Goal: Transaction & Acquisition: Purchase product/service

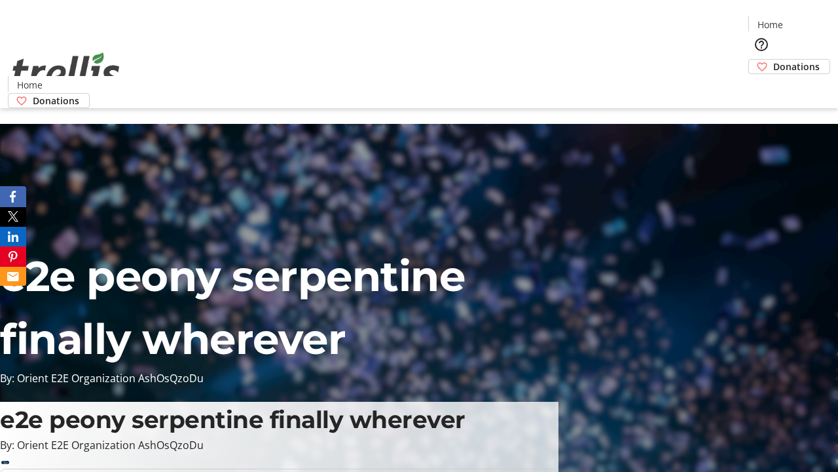
click at [773, 60] on span "Donations" at bounding box center [796, 67] width 46 height 14
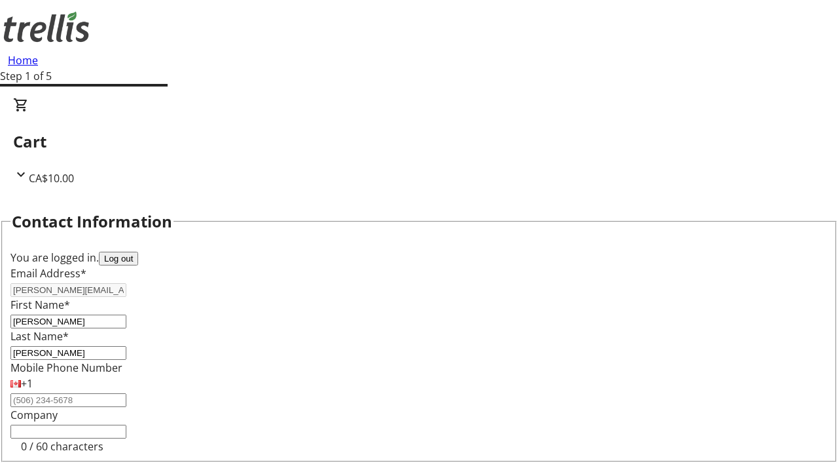
select select "CA"
type input "[STREET_ADDRESS][PERSON_NAME]"
type input "Kelowna"
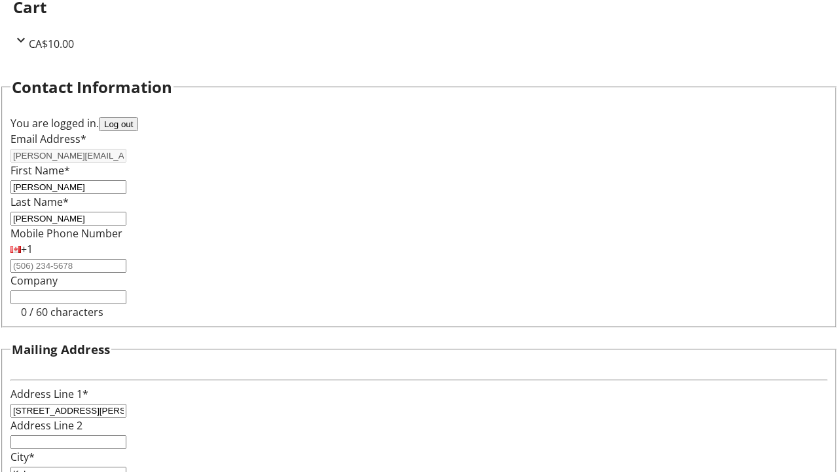
select select "BC"
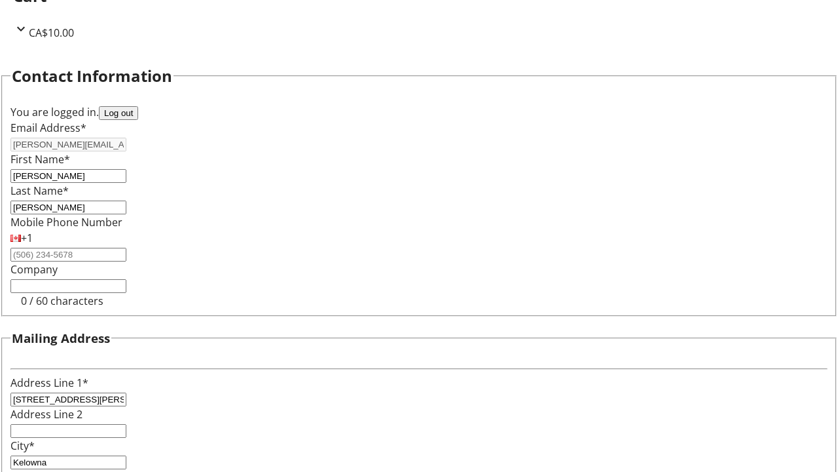
type input "Kelowna"
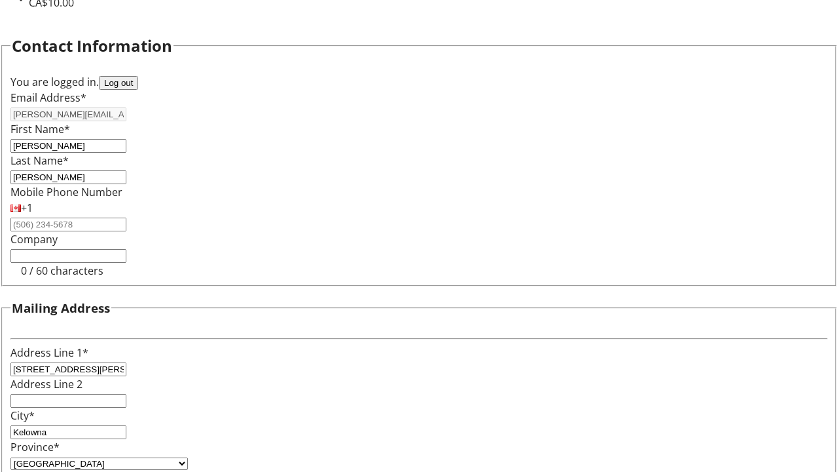
type input "V1Y 0C2"
